Goal: Book appointment/travel/reservation

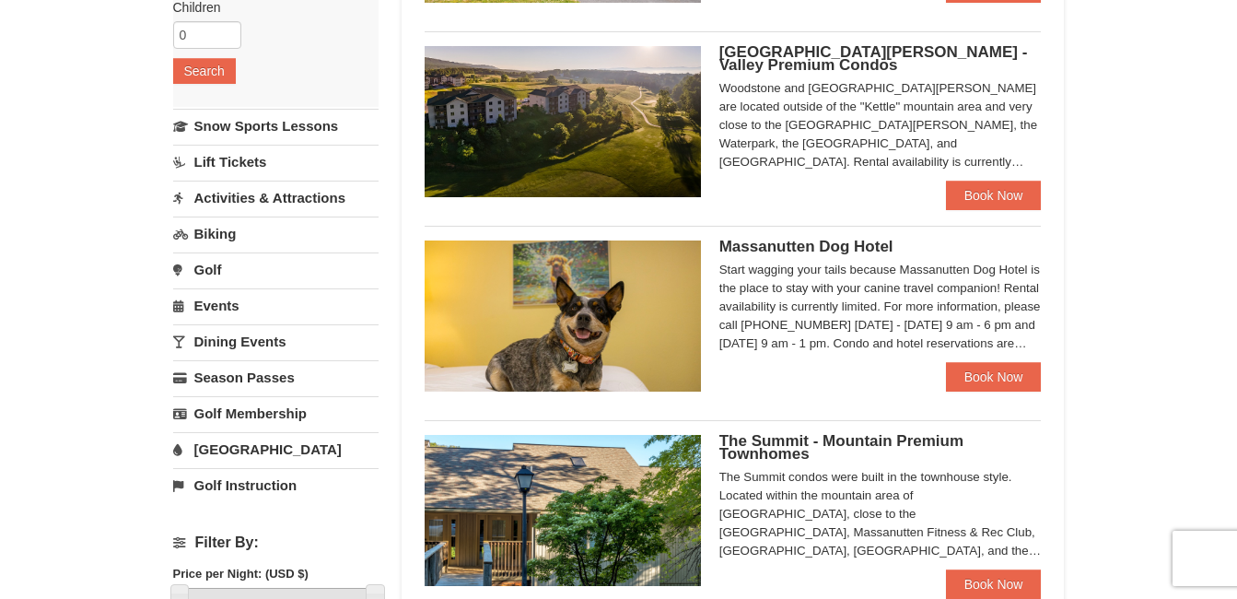
scroll to position [276, 0]
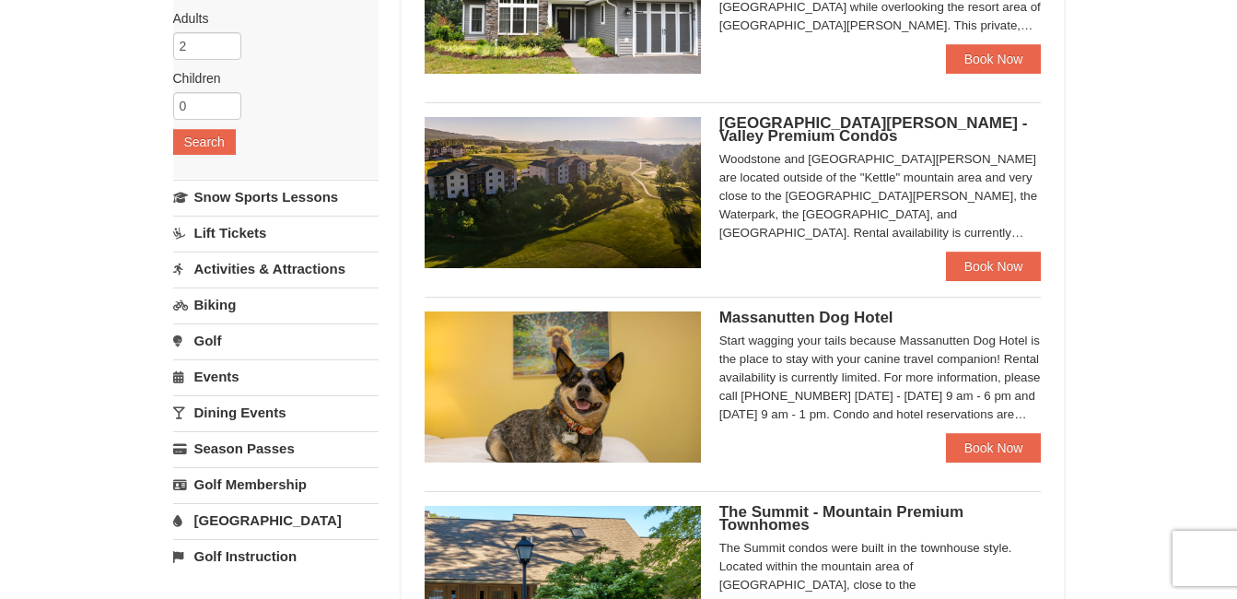
click at [272, 267] on link "Activities & Attractions" at bounding box center [275, 268] width 205 height 34
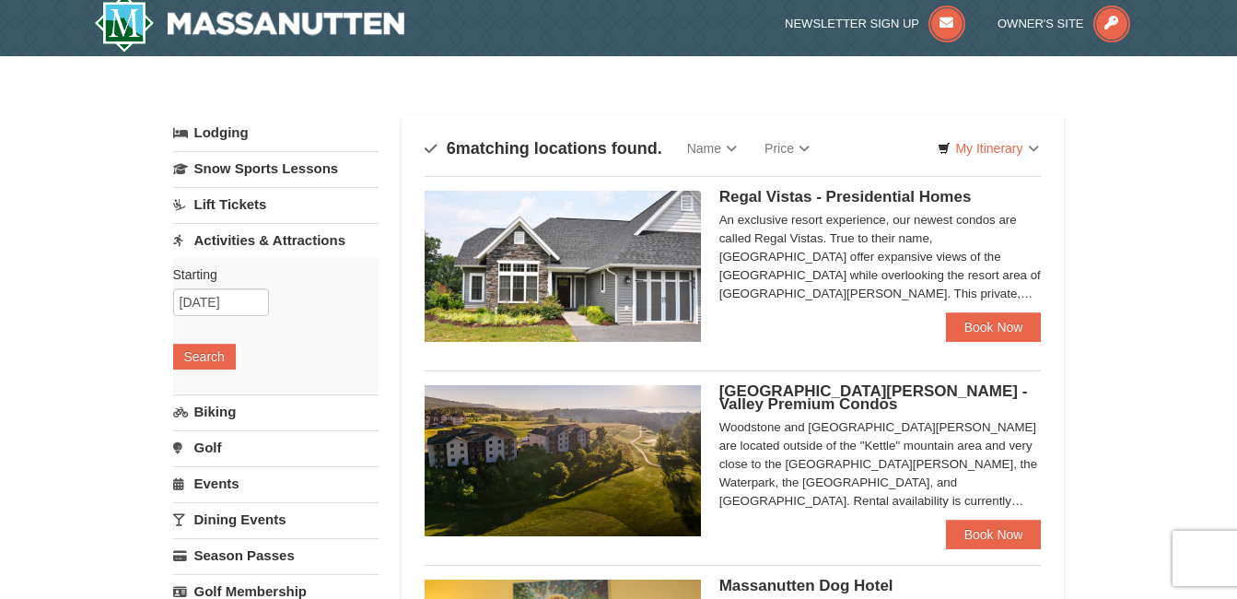
scroll to position [0, 0]
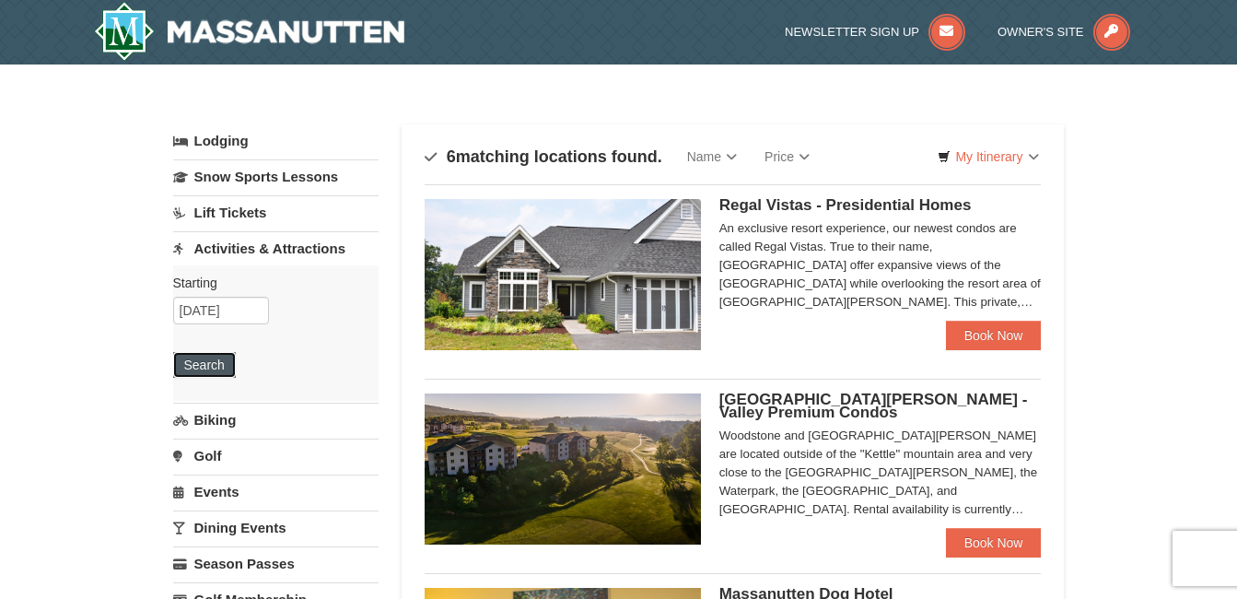
click at [211, 364] on button "Search" at bounding box center [204, 365] width 63 height 26
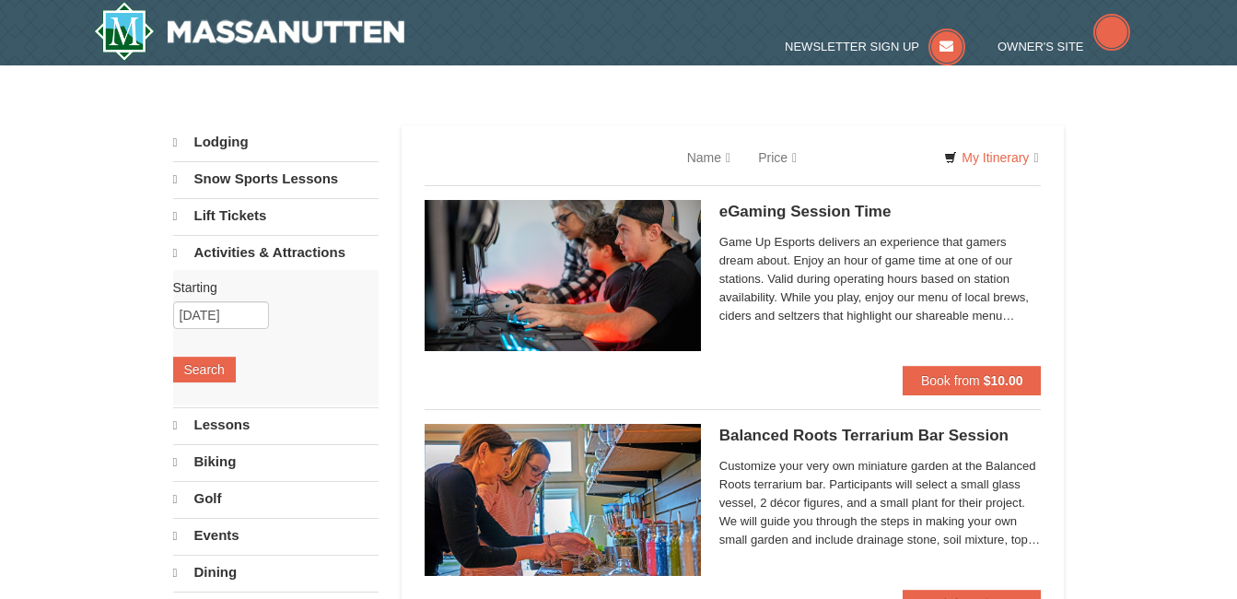
select select "10"
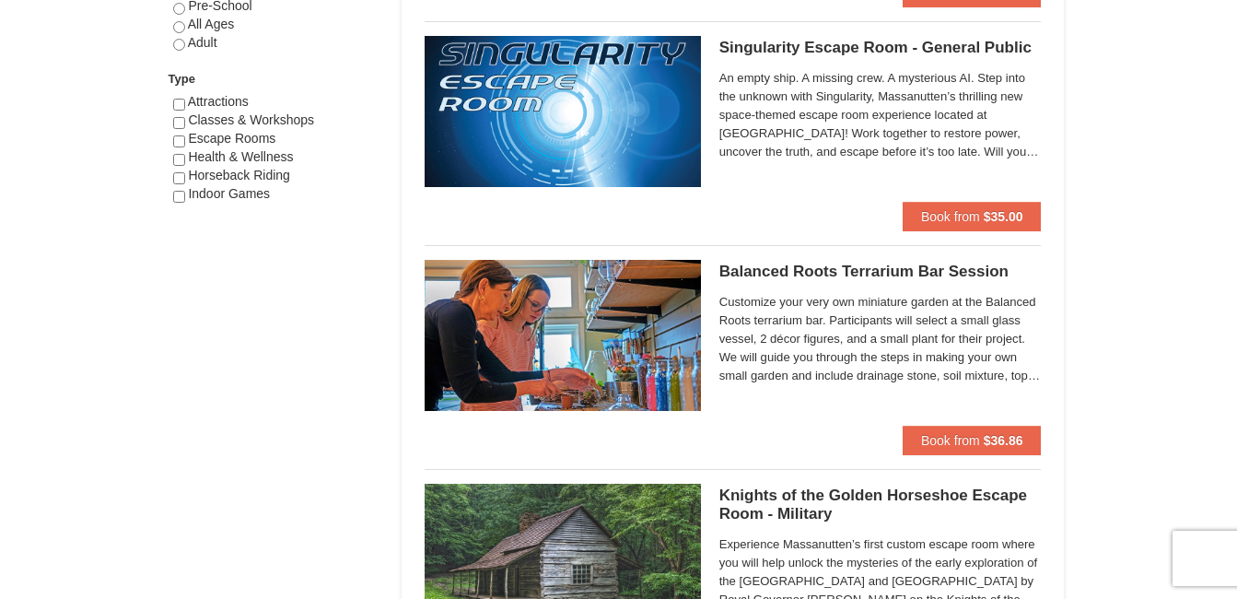
scroll to position [1105, 0]
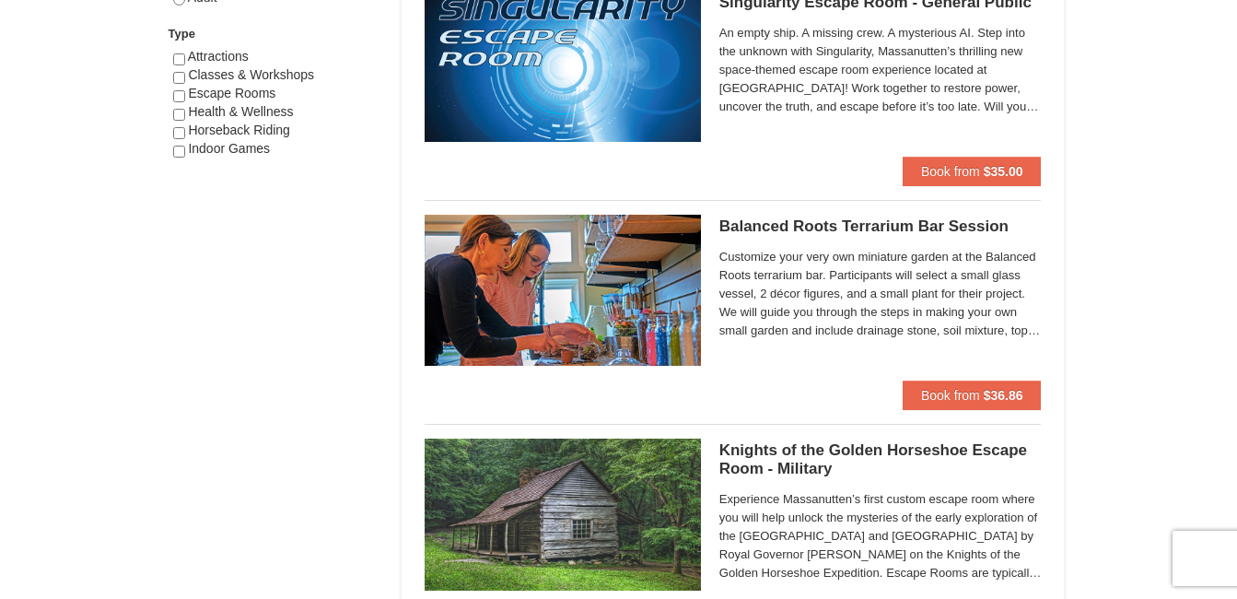
click at [852, 223] on h5 "Balanced Roots Terrarium Bar Session Massanutten Select Classes" at bounding box center [880, 226] width 322 height 18
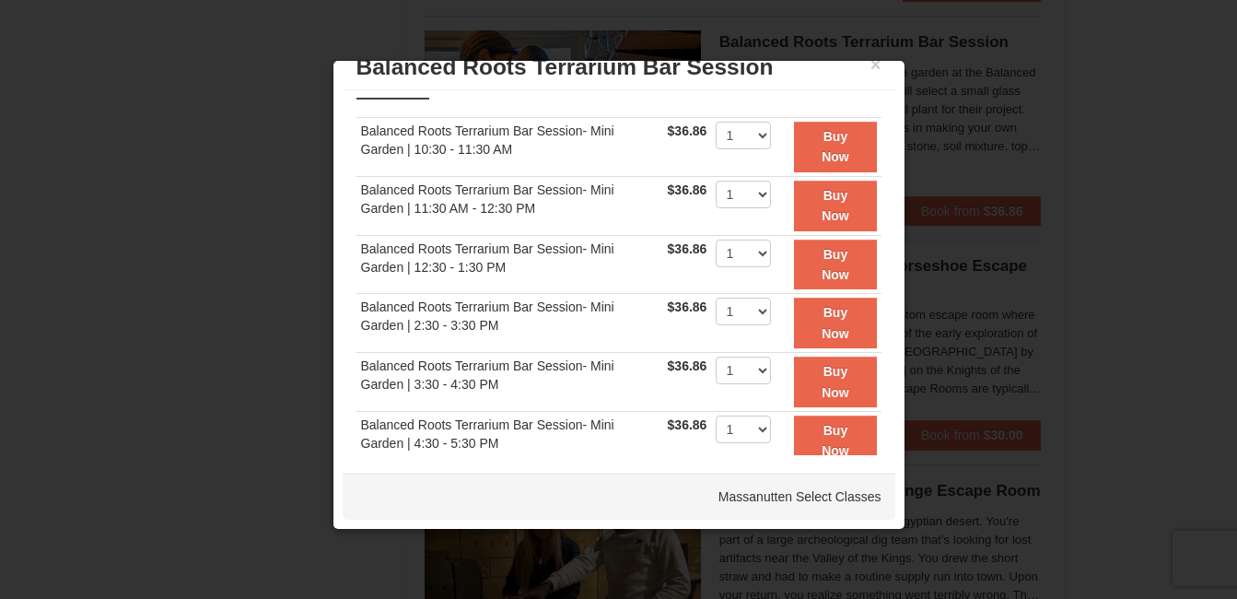
scroll to position [0, 0]
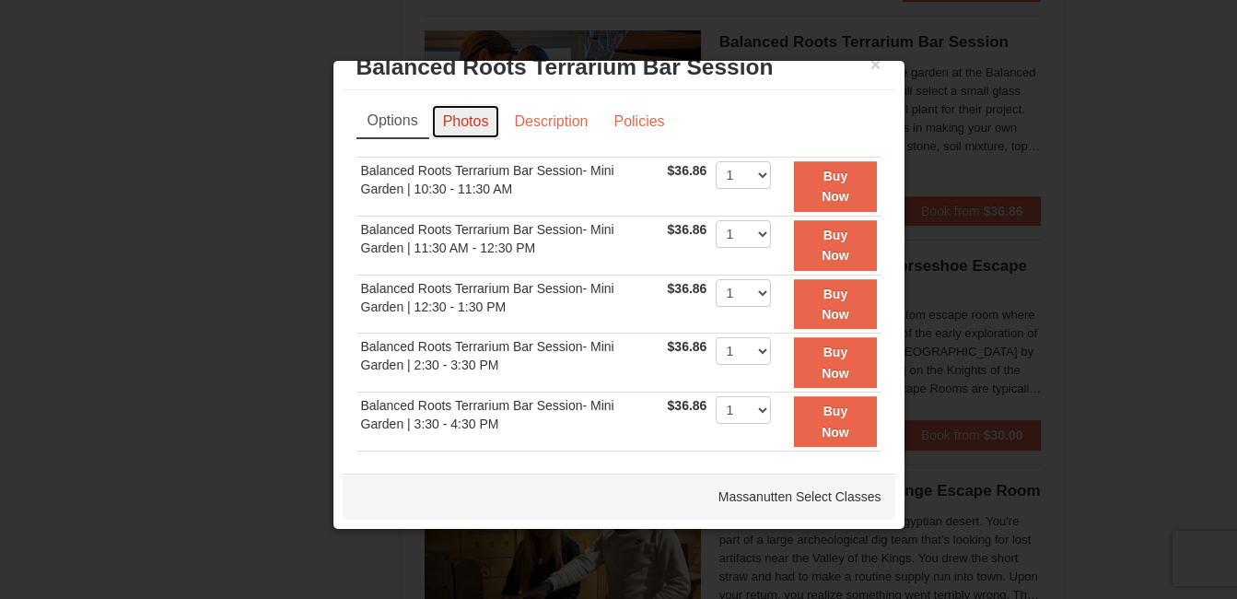
click at [480, 121] on link "Photos" at bounding box center [466, 121] width 70 height 35
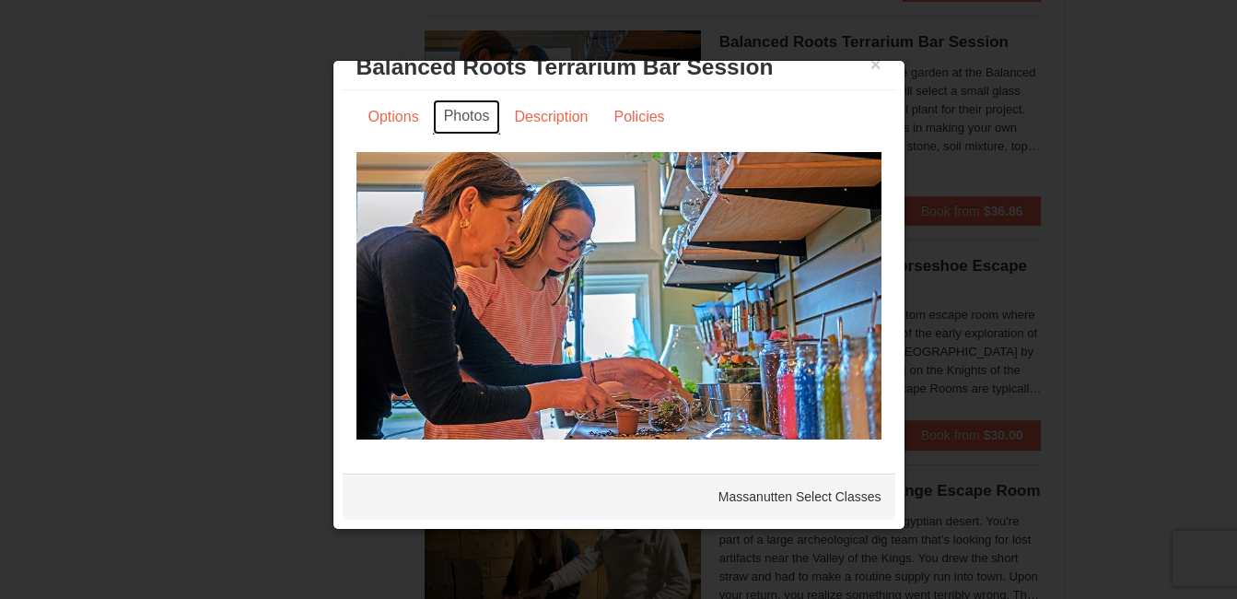
scroll to position [6, 0]
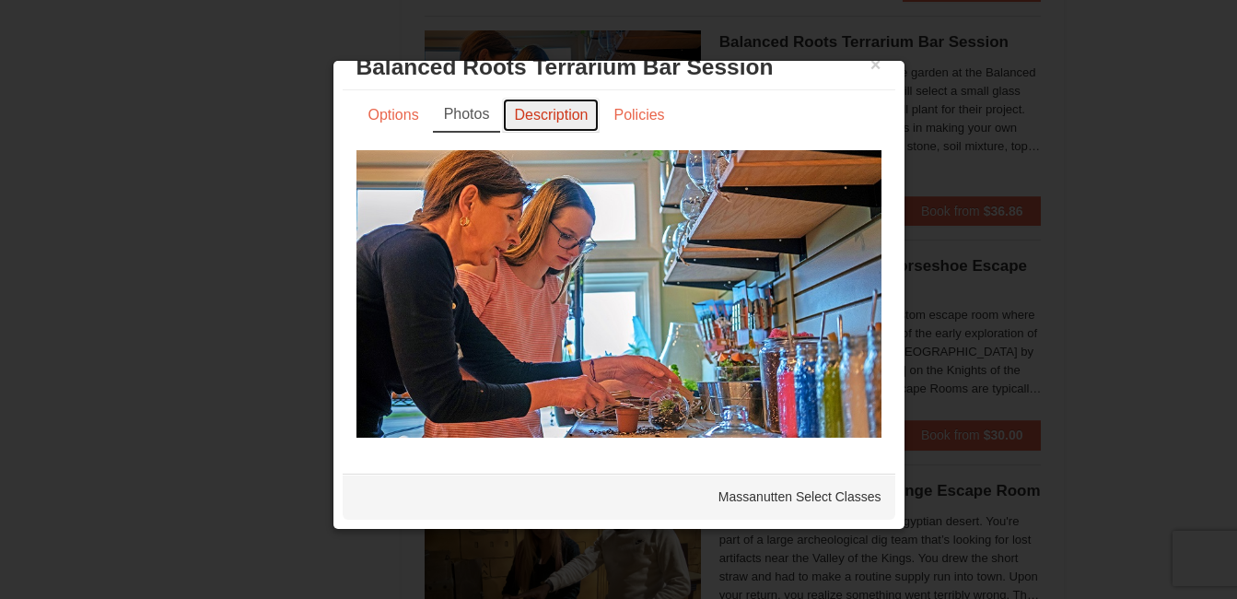
click at [546, 111] on link "Description" at bounding box center [551, 115] width 98 height 35
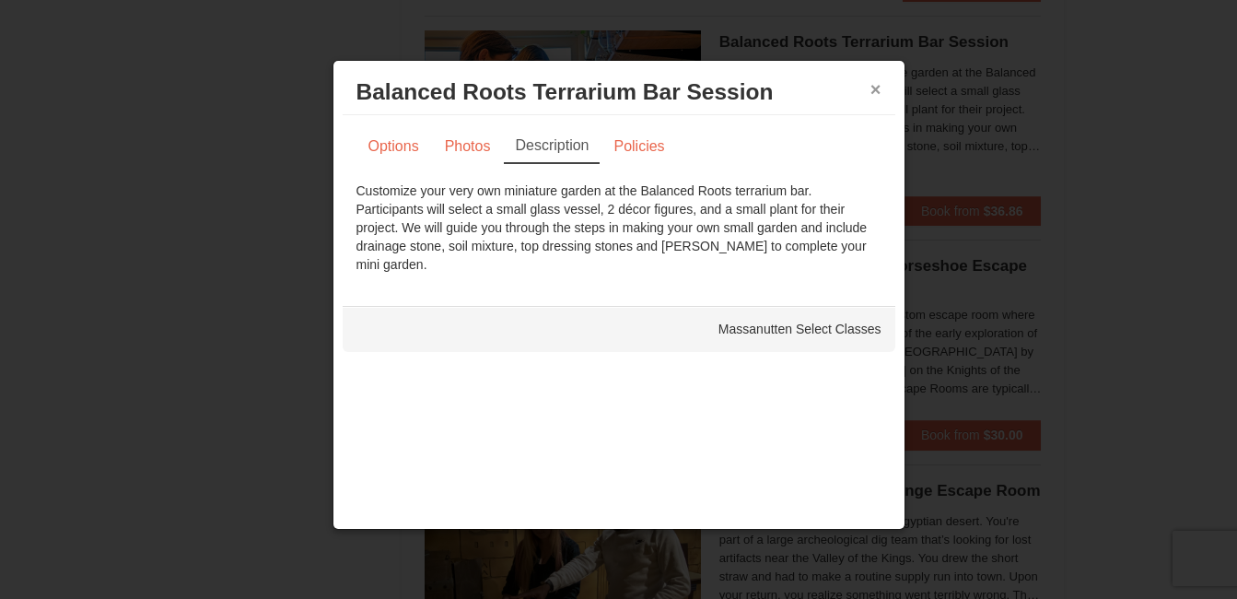
click at [871, 82] on button "×" at bounding box center [876, 89] width 11 height 18
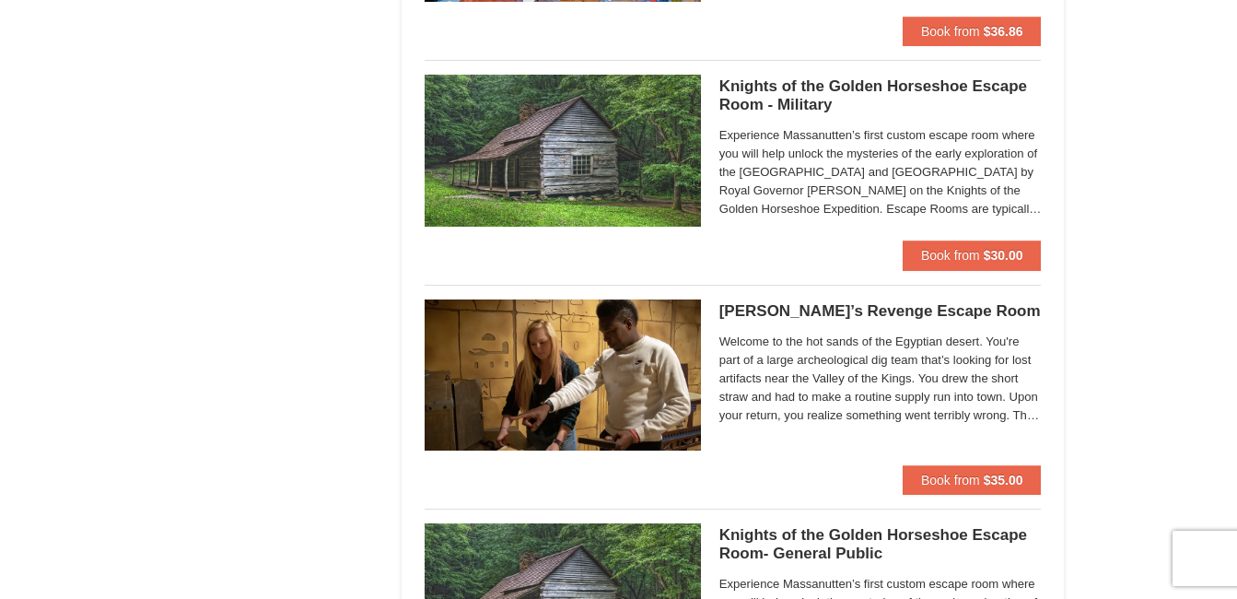
scroll to position [1750, 0]
